Goal: Task Accomplishment & Management: Manage account settings

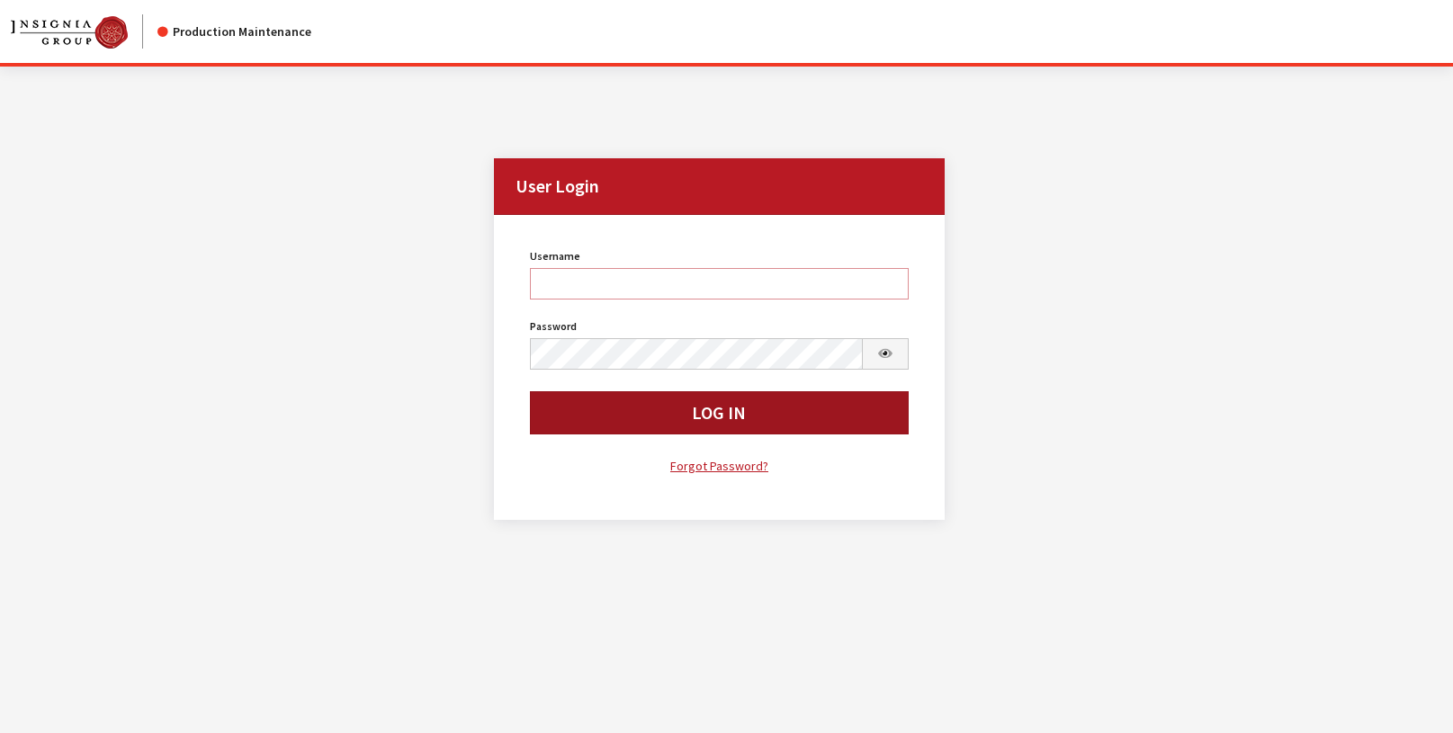
type input "rgoodwin"
click at [789, 416] on button "Log In" at bounding box center [719, 412] width 379 height 43
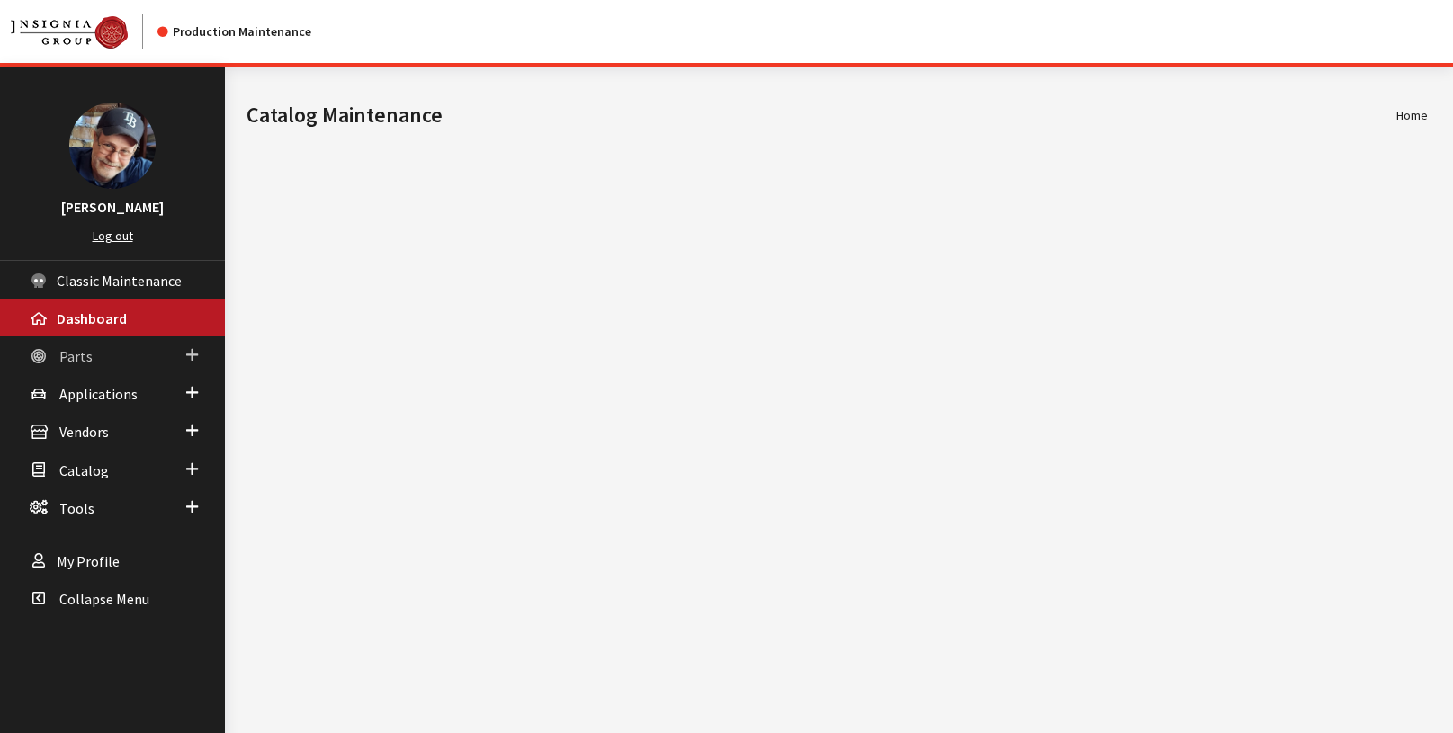
click at [80, 363] on span "Parts" at bounding box center [75, 356] width 33 height 18
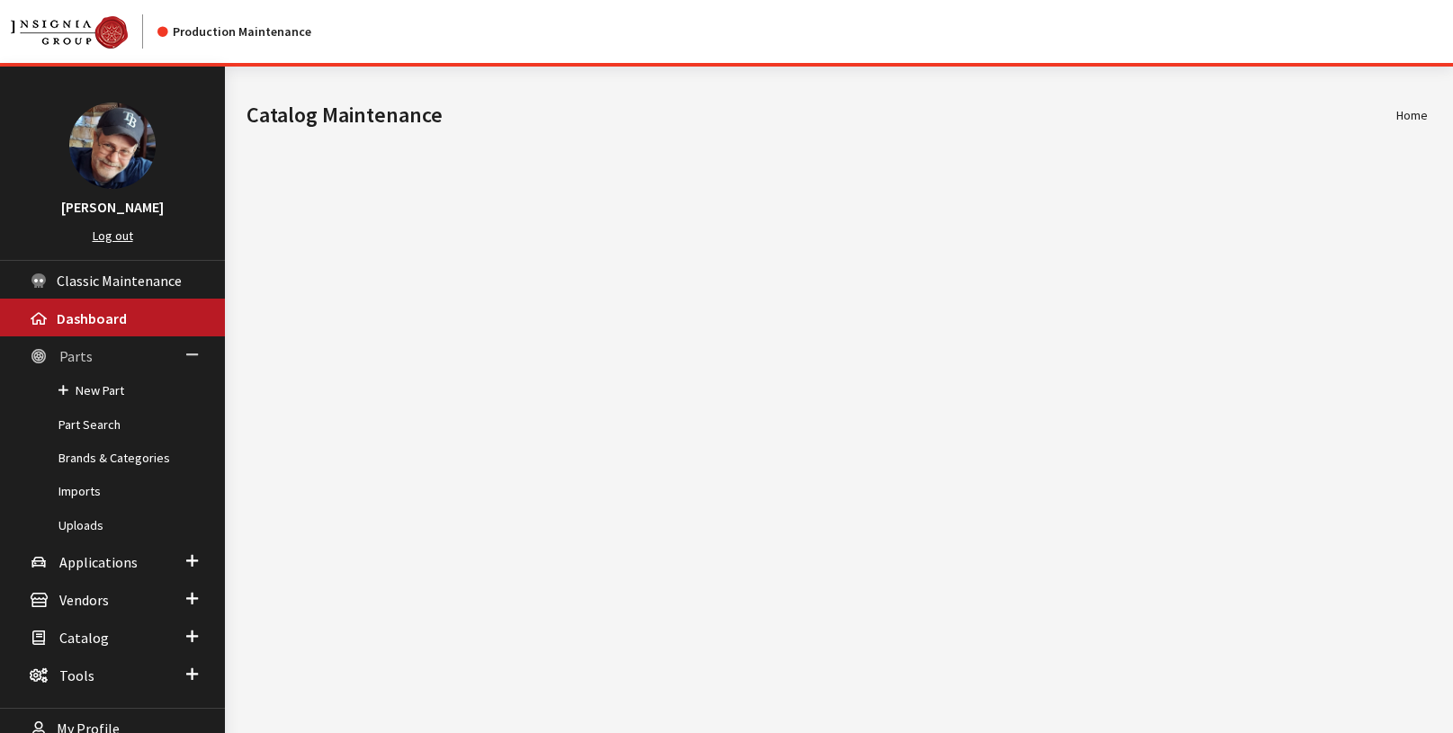
click at [80, 363] on span "Parts" at bounding box center [75, 356] width 33 height 18
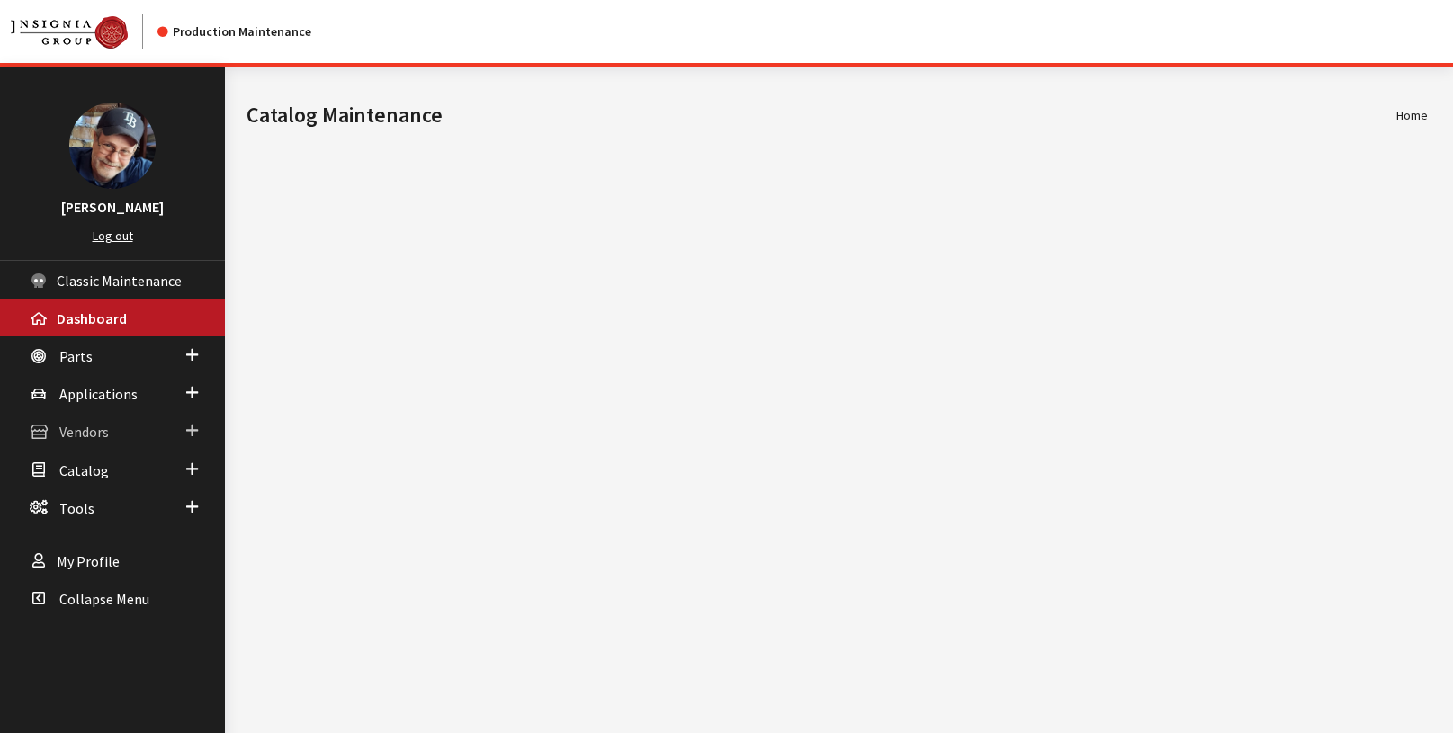
drag, startPoint x: 93, startPoint y: 430, endPoint x: 305, endPoint y: 434, distance: 212.4
click at [95, 429] on span "Vendors" at bounding box center [83, 433] width 49 height 18
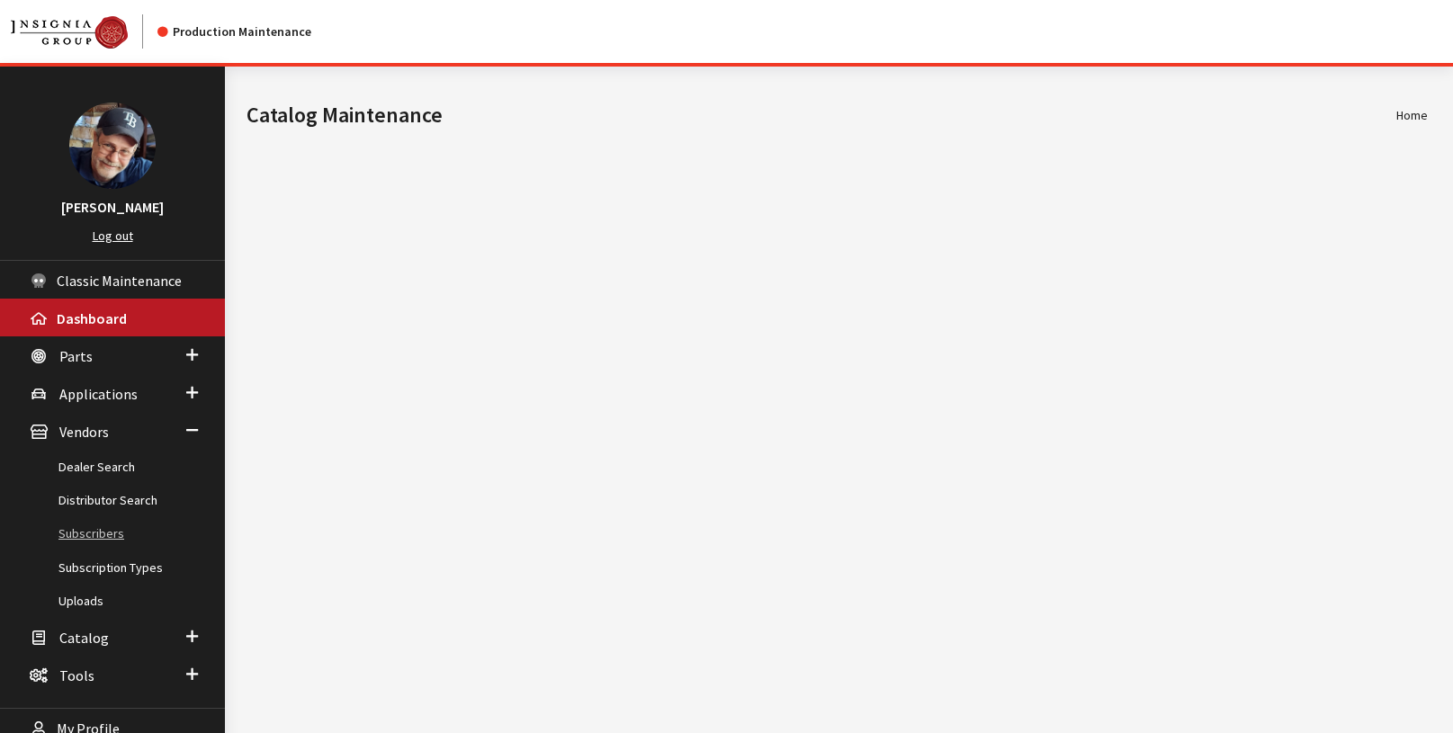
click at [97, 536] on link "Subscribers" at bounding box center [112, 533] width 225 height 33
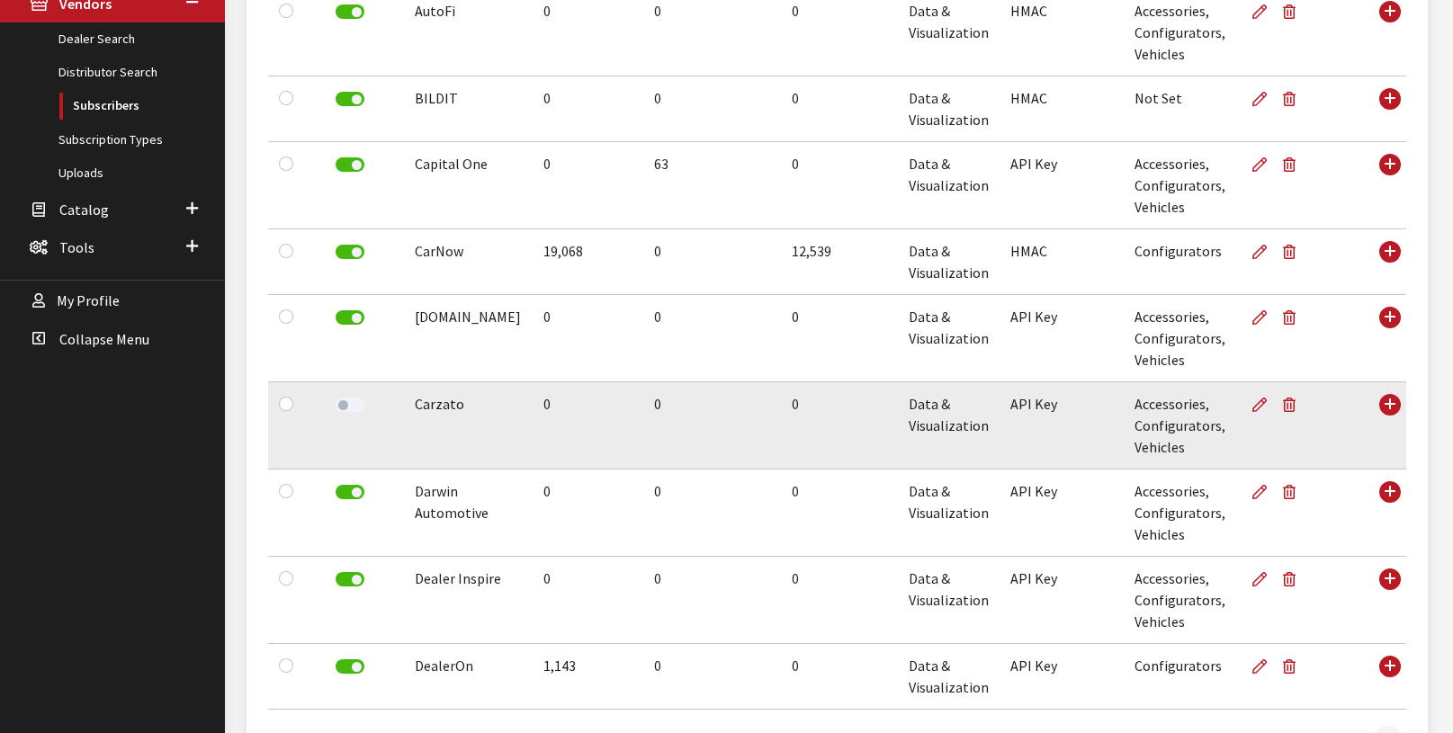
scroll to position [556, 0]
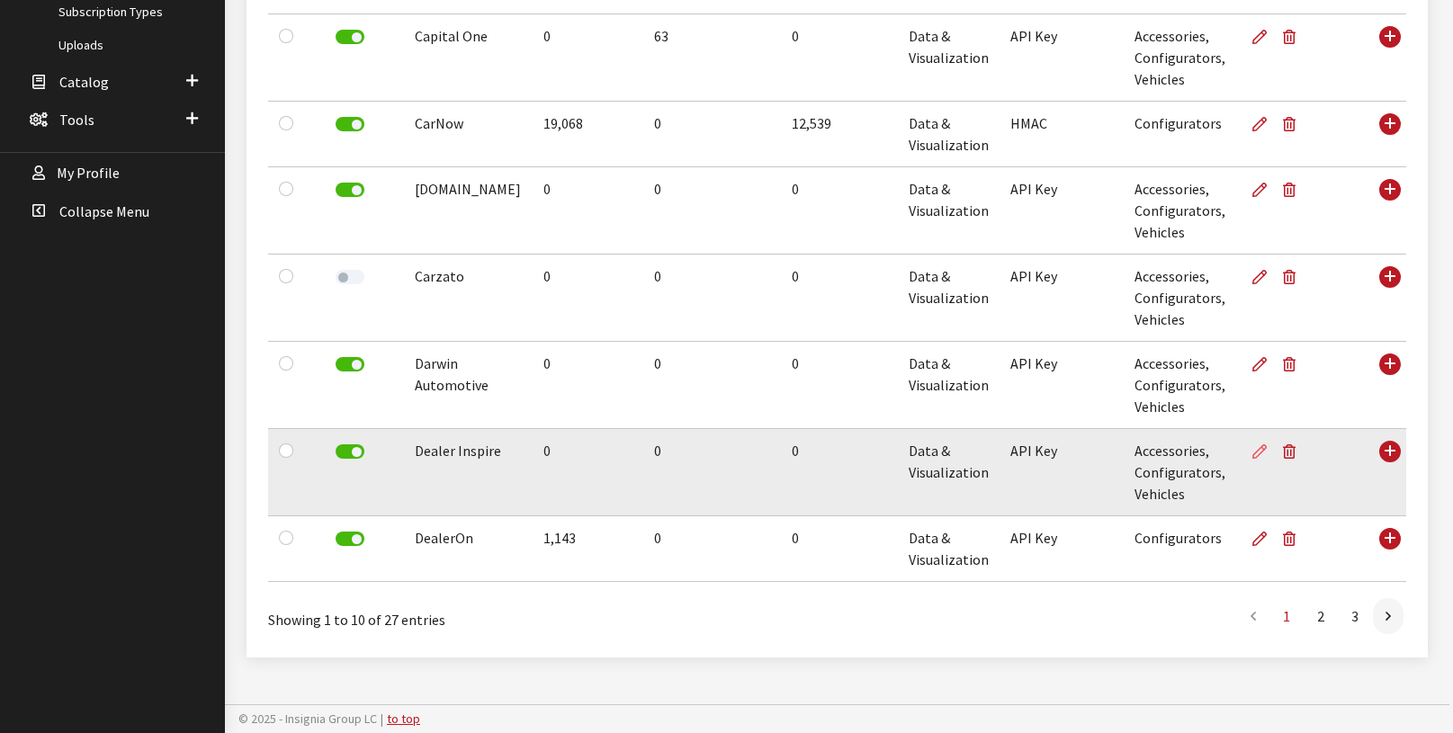
click at [1253, 453] on icon at bounding box center [1260, 452] width 14 height 14
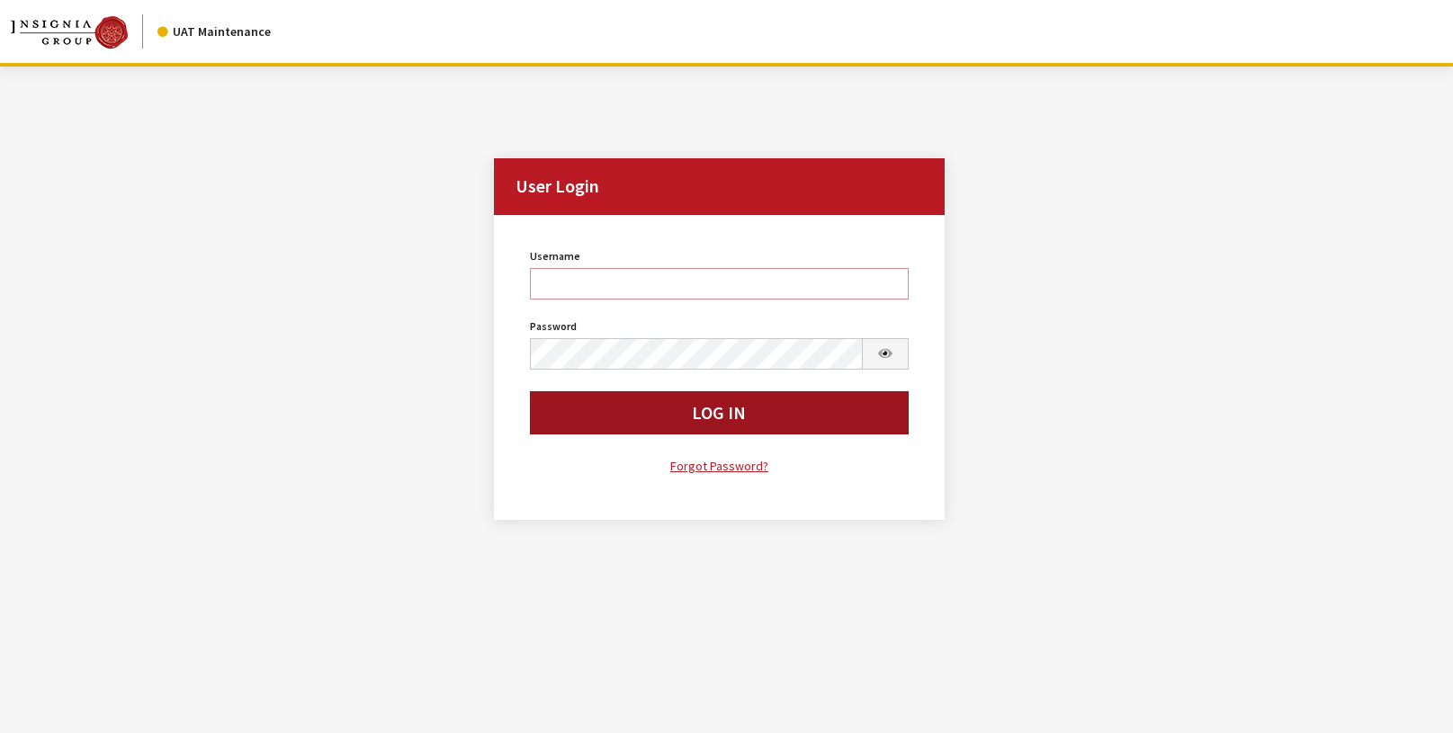
type input "rgoodwin"
click at [705, 415] on button "Log In" at bounding box center [719, 412] width 379 height 43
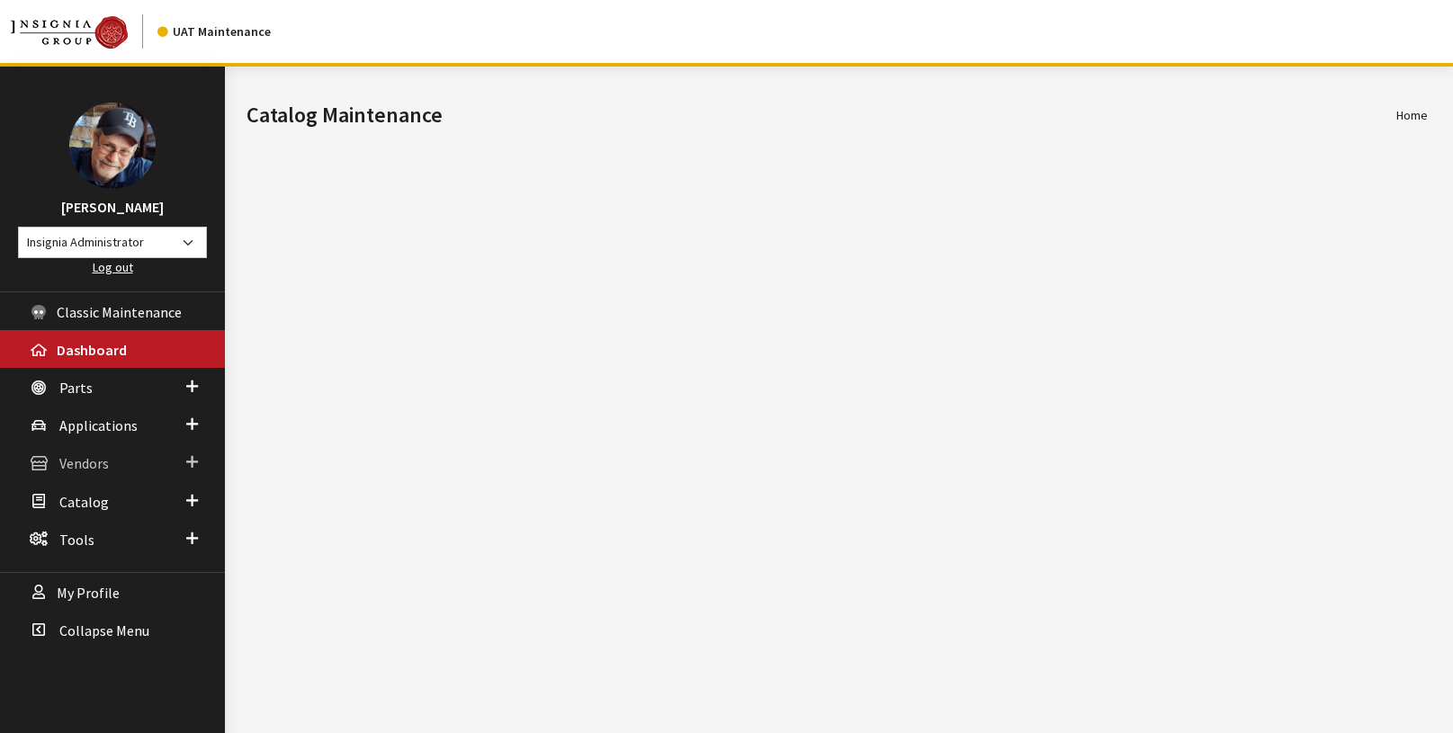
click at [89, 464] on span "Vendors" at bounding box center [83, 464] width 49 height 18
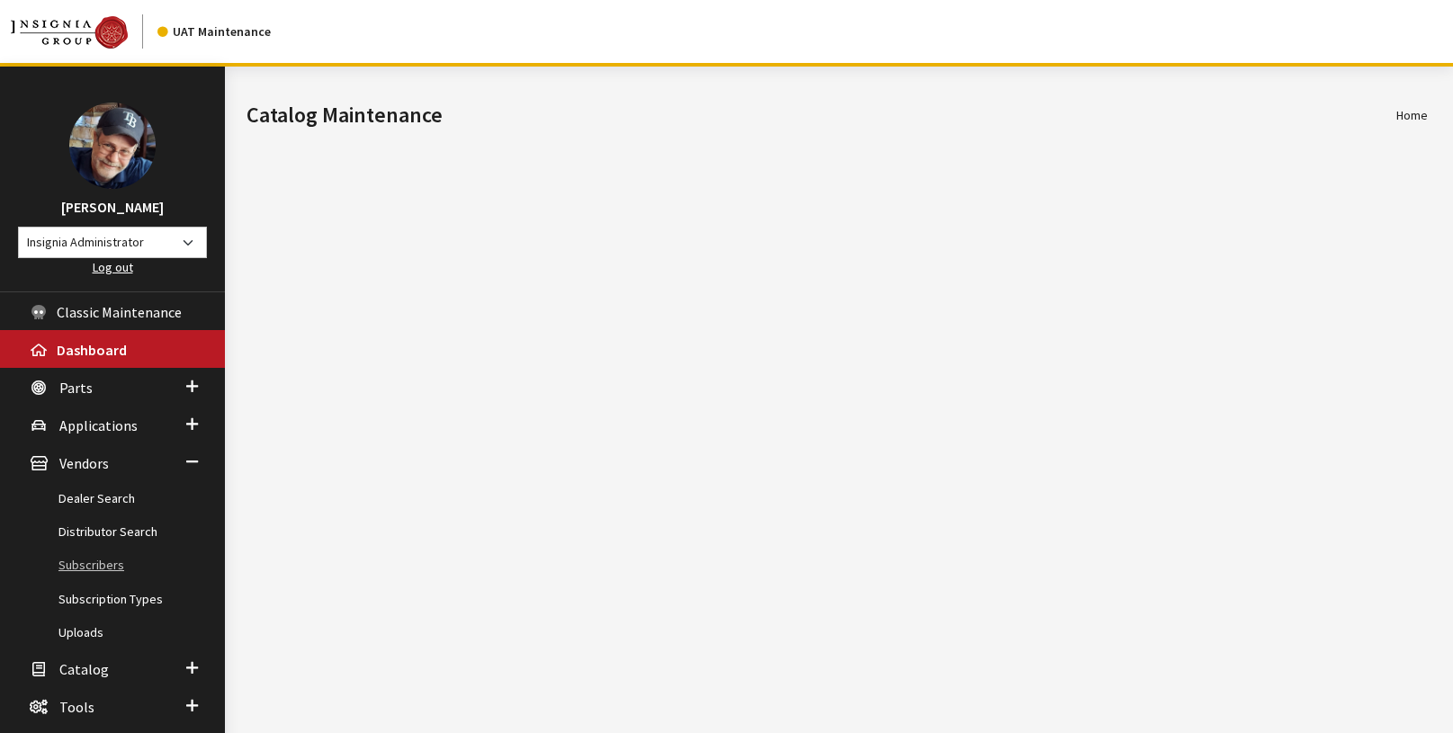
click at [85, 565] on link "Subscribers" at bounding box center [112, 565] width 225 height 33
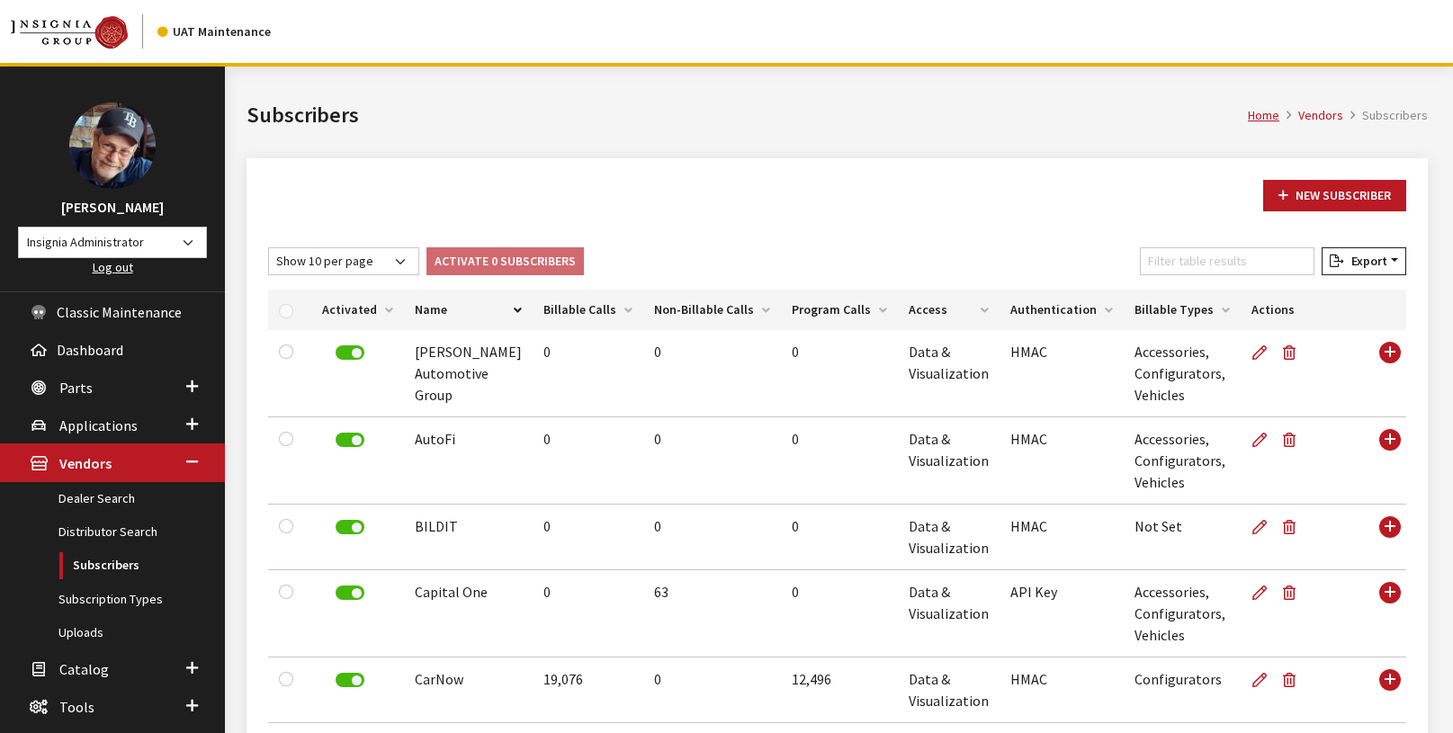
click at [571, 125] on h1 "Subscribers" at bounding box center [747, 115] width 1001 height 32
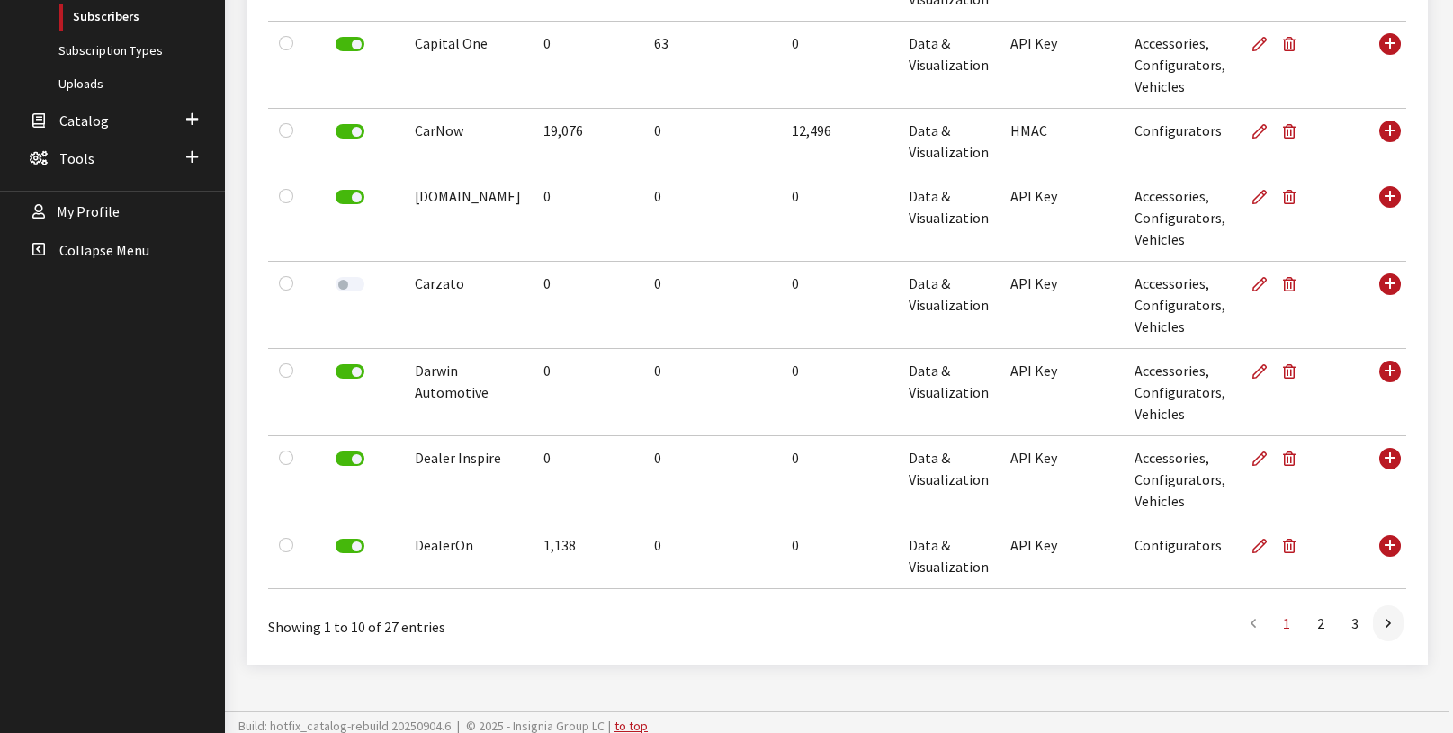
scroll to position [556, 0]
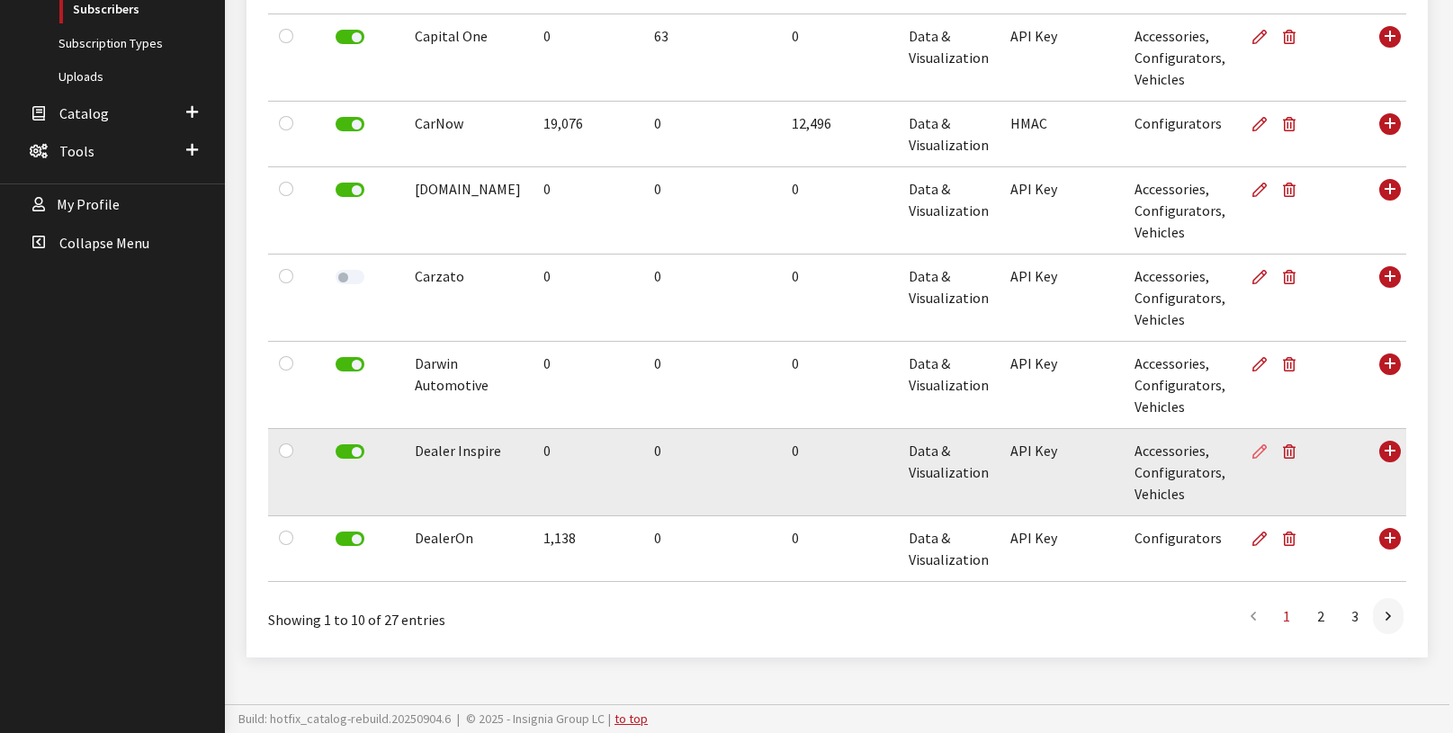
click at [1253, 453] on icon at bounding box center [1260, 452] width 14 height 14
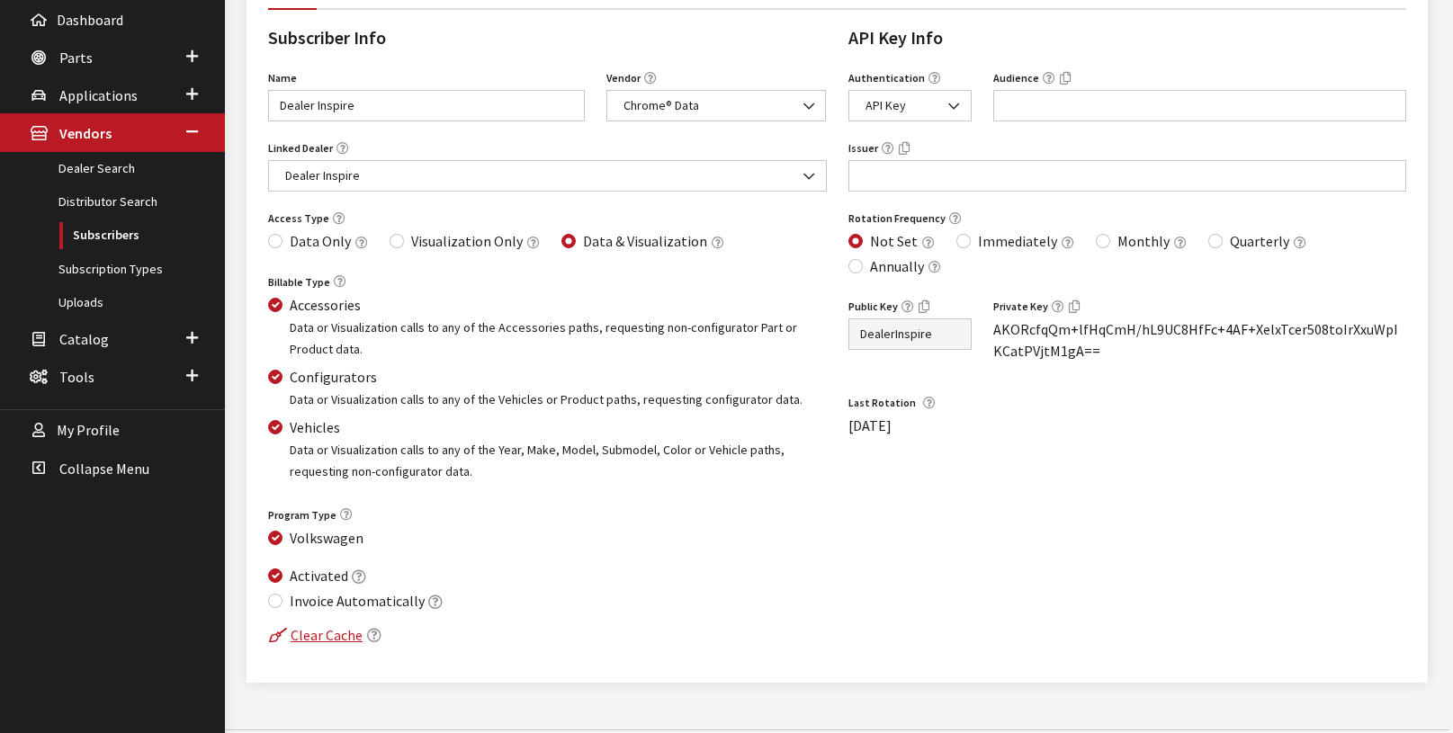
scroll to position [300, 0]
